Goal: Use online tool/utility: Utilize a website feature to perform a specific function

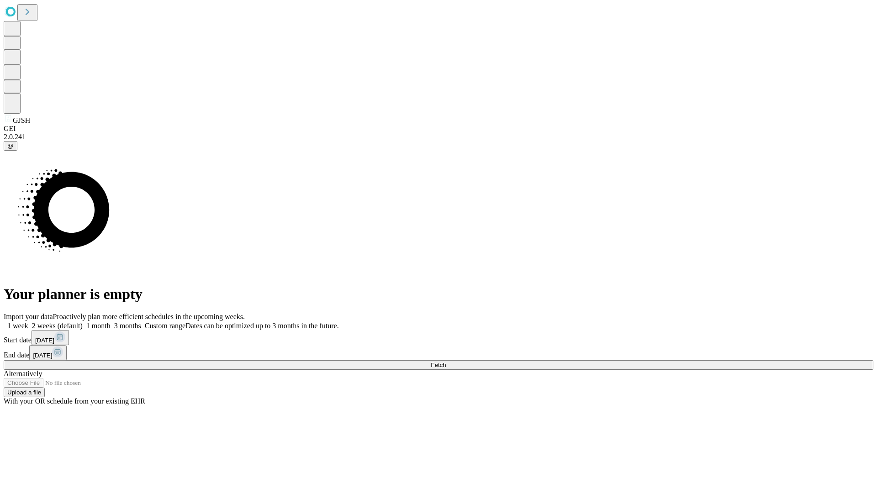
click at [446, 362] on span "Fetch" at bounding box center [438, 365] width 15 height 7
